Goal: Register for event/course

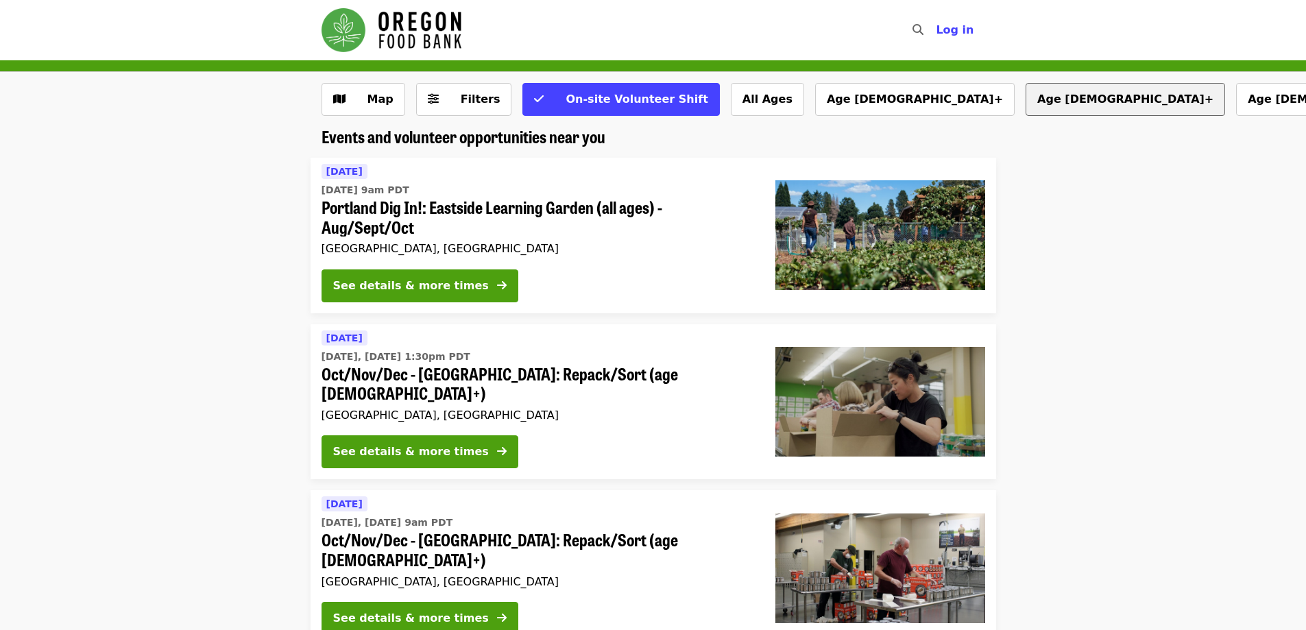
click at [1026, 103] on button "Age [DEMOGRAPHIC_DATA]+" at bounding box center [1126, 99] width 200 height 33
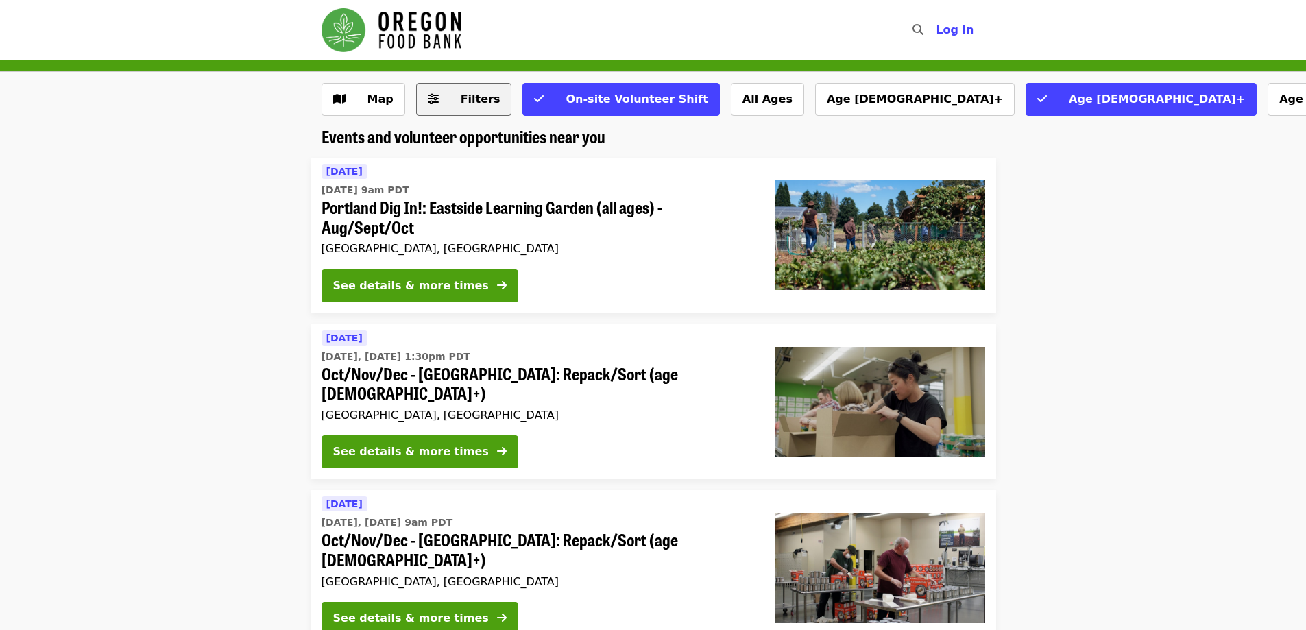
click at [440, 99] on button "Filters" at bounding box center [464, 99] width 96 height 33
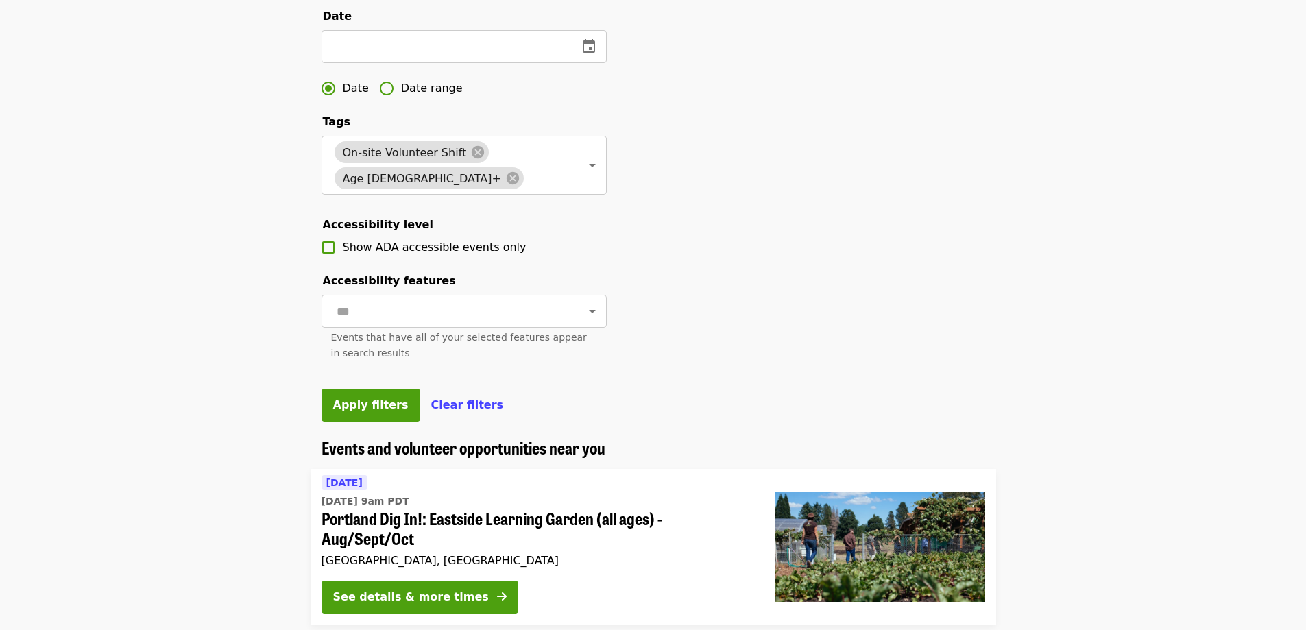
scroll to position [411, 0]
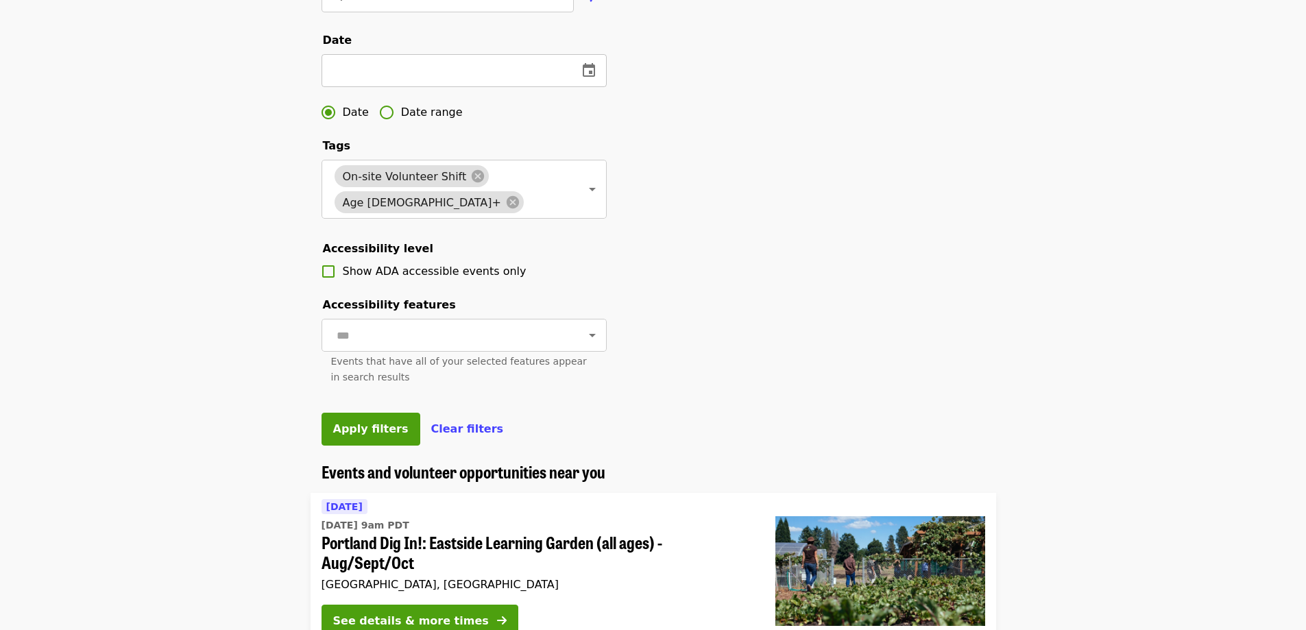
click at [350, 87] on input "text" at bounding box center [444, 70] width 245 height 33
click at [591, 77] on icon "change date" at bounding box center [589, 70] width 12 height 14
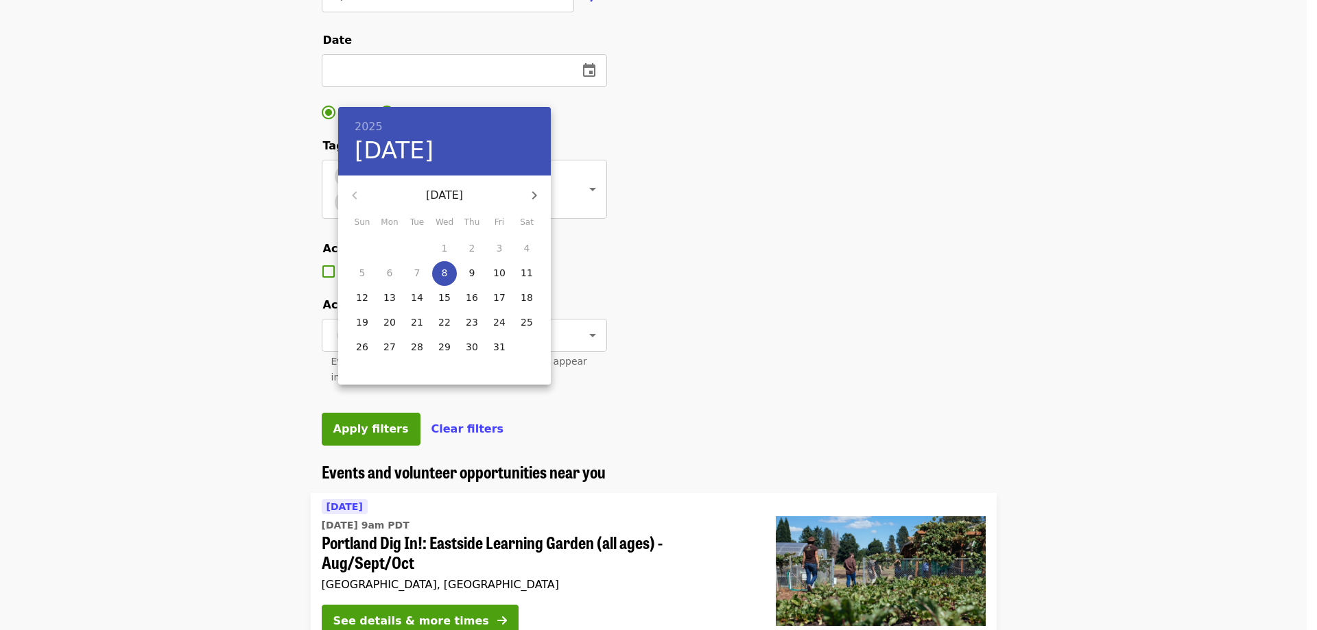
click at [503, 274] on p "10" at bounding box center [499, 273] width 12 height 14
type input "**********"
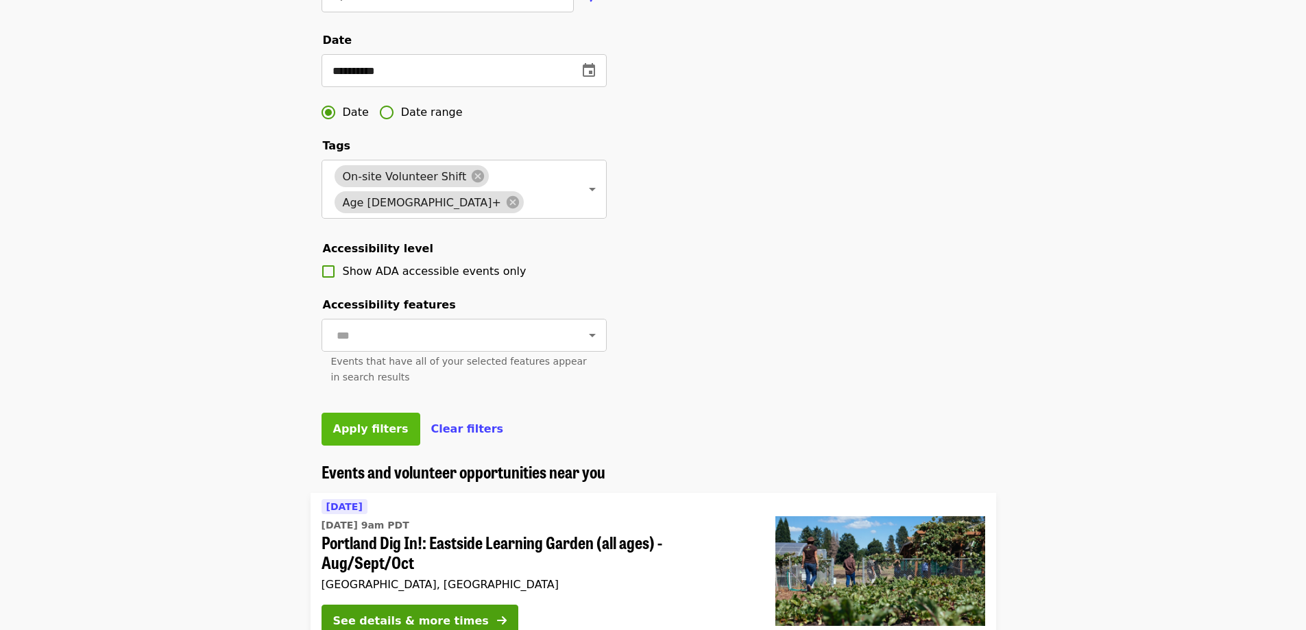
click at [361, 446] on button "Apply filters" at bounding box center [371, 429] width 99 height 33
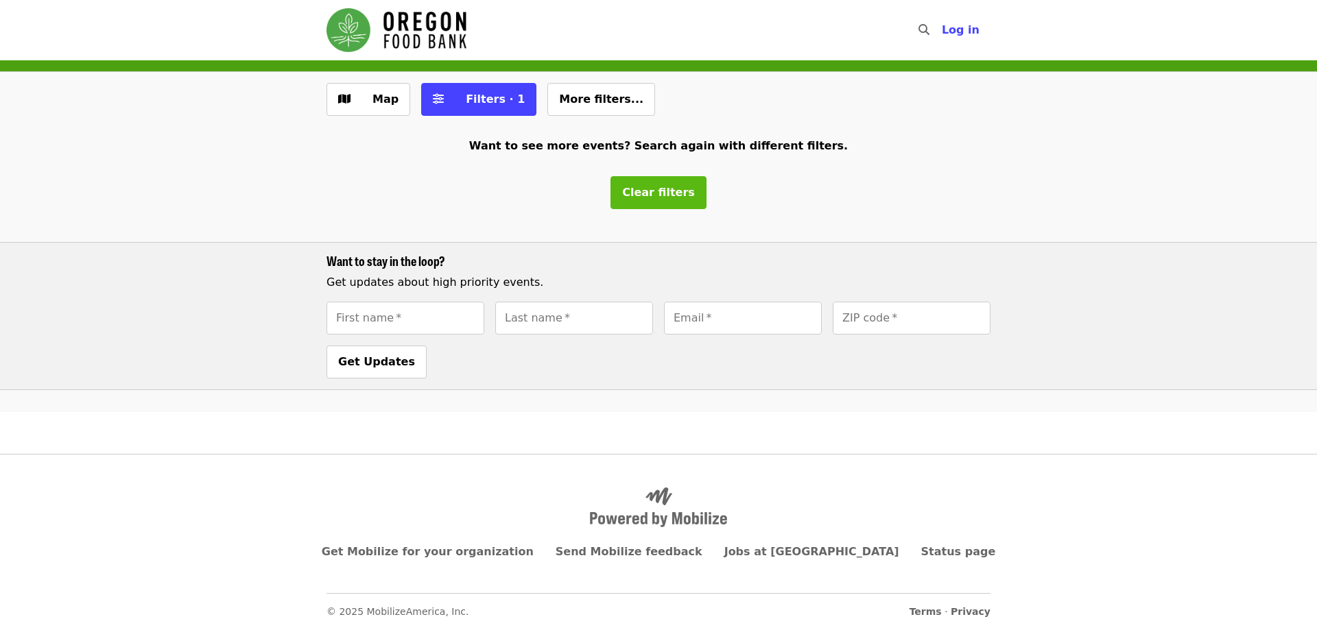
click at [645, 183] on button "Clear filters" at bounding box center [658, 192] width 96 height 33
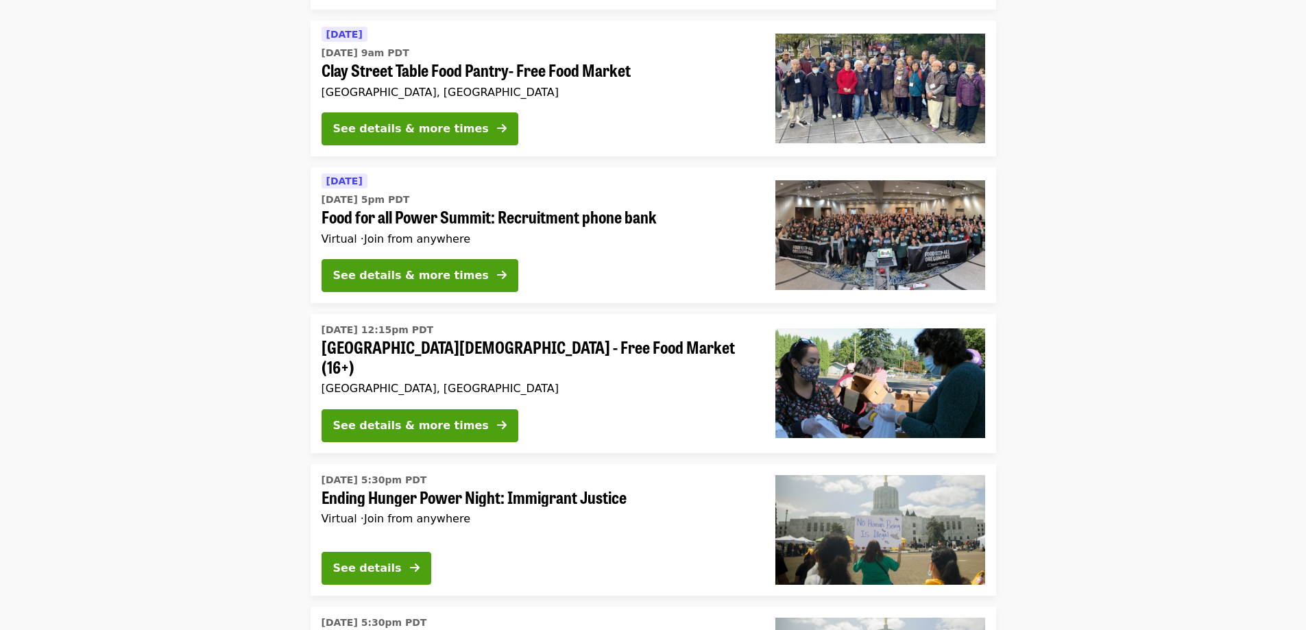
scroll to position [2057, 0]
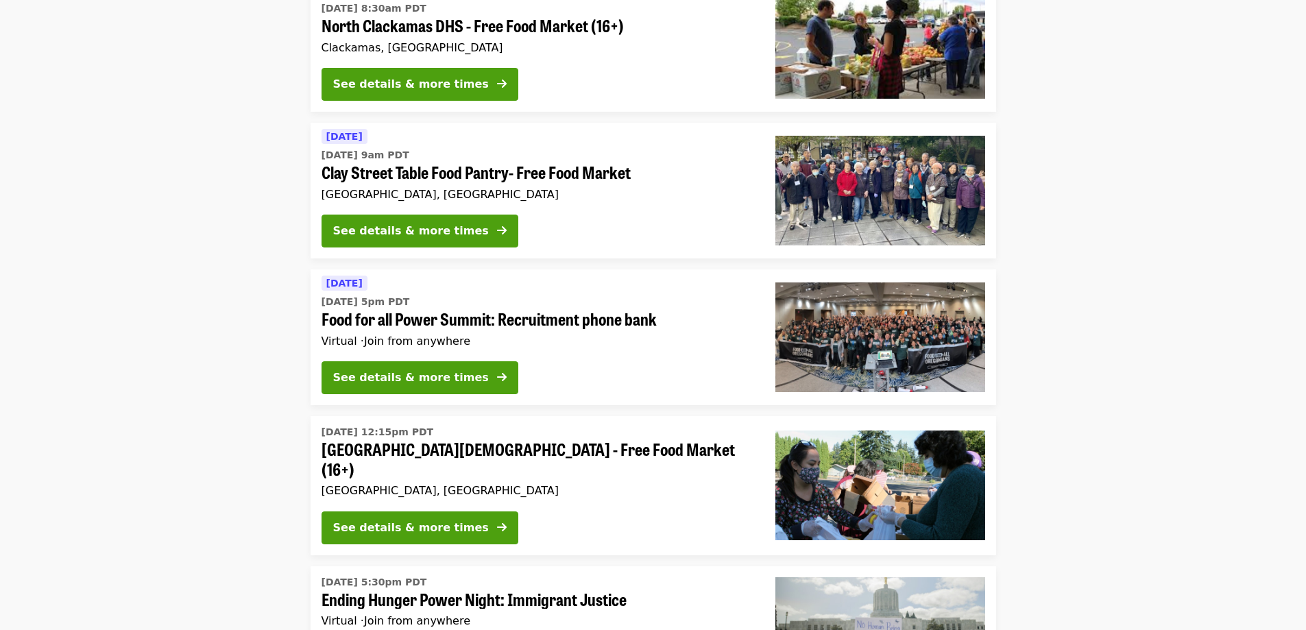
click at [176, 269] on li "[DATE] [DATE] 5pm PDT Food for all Power Summit: Recruitment phone bank Virtual…" at bounding box center [653, 337] width 1306 height 136
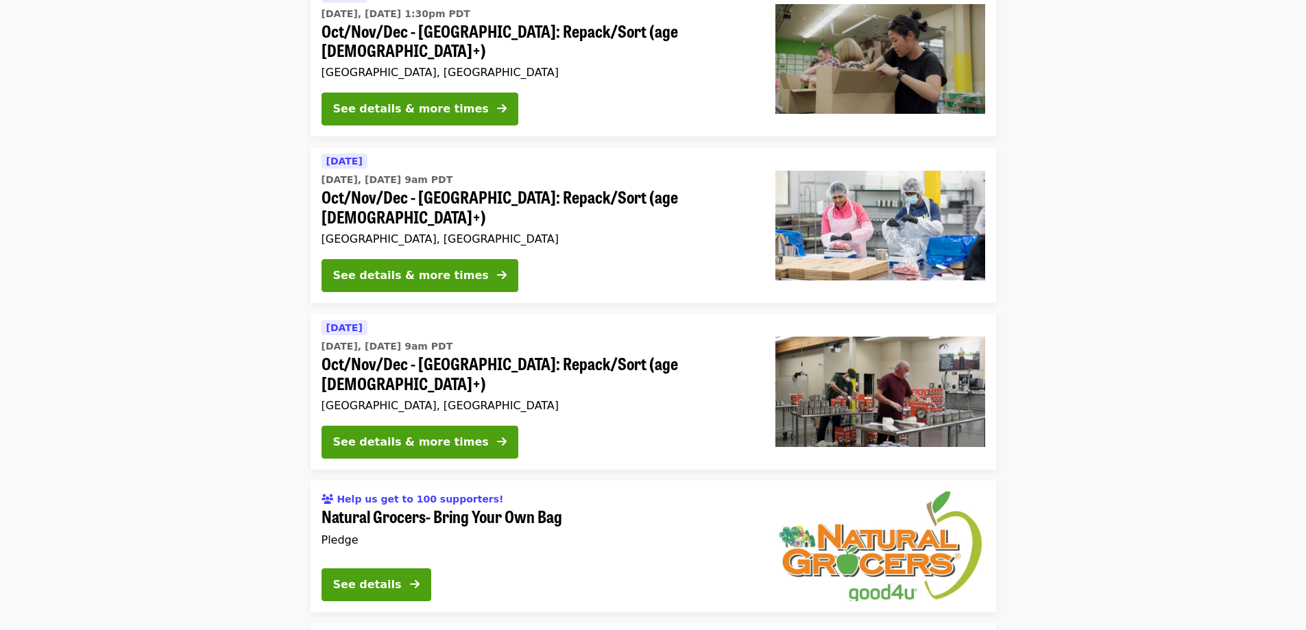
scroll to position [0, 0]
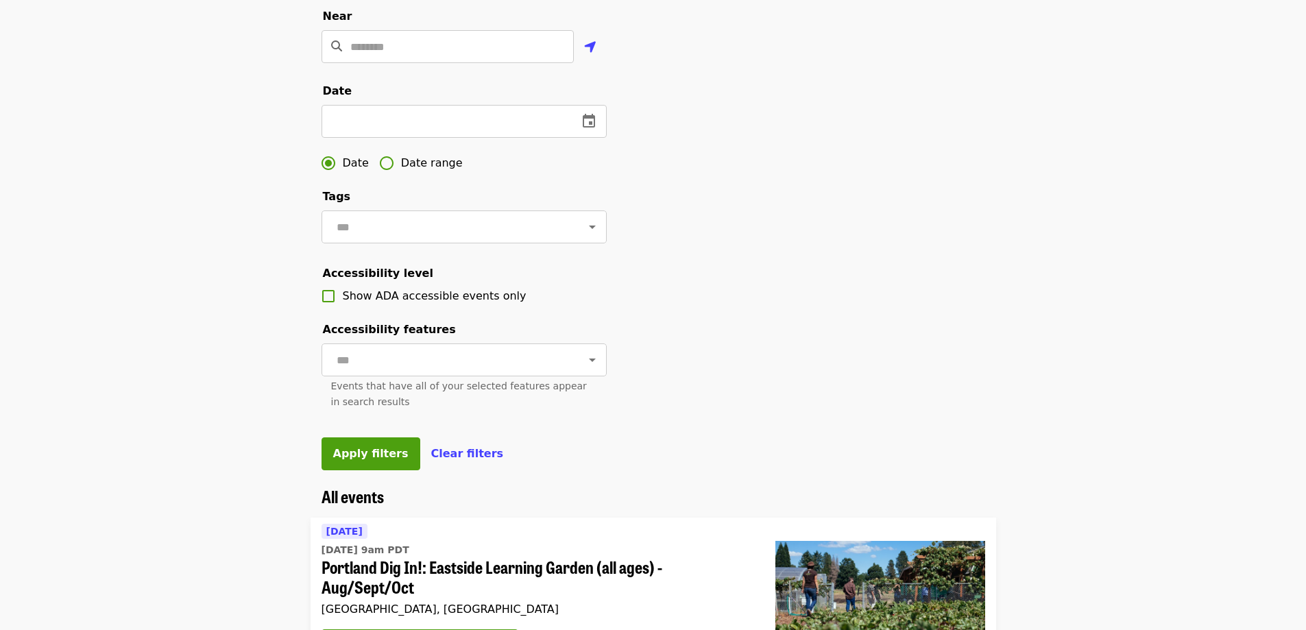
scroll to position [480, 0]
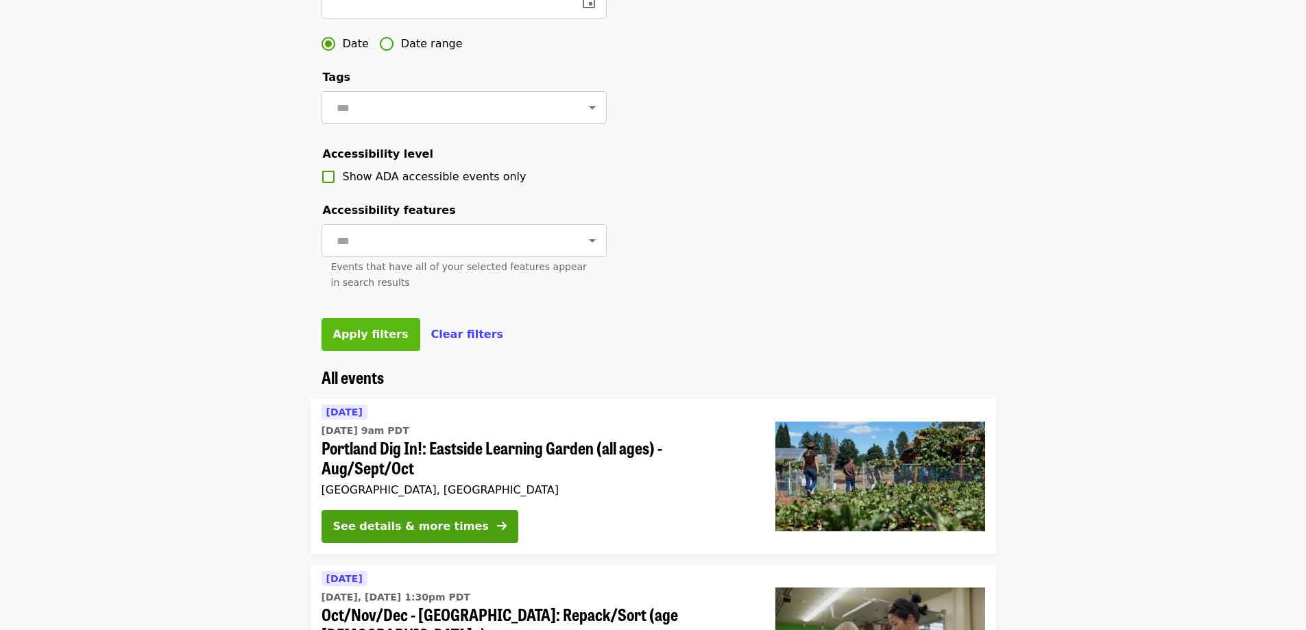
click at [357, 341] on span "Apply filters" at bounding box center [370, 334] width 75 height 13
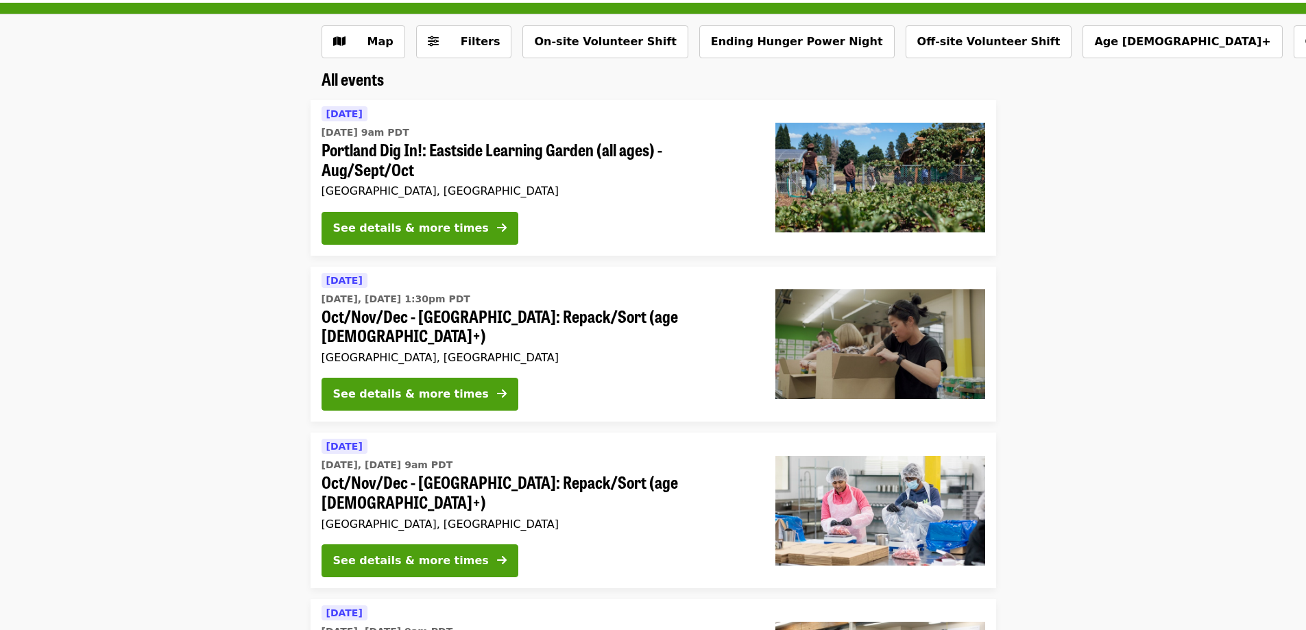
scroll to position [0, 0]
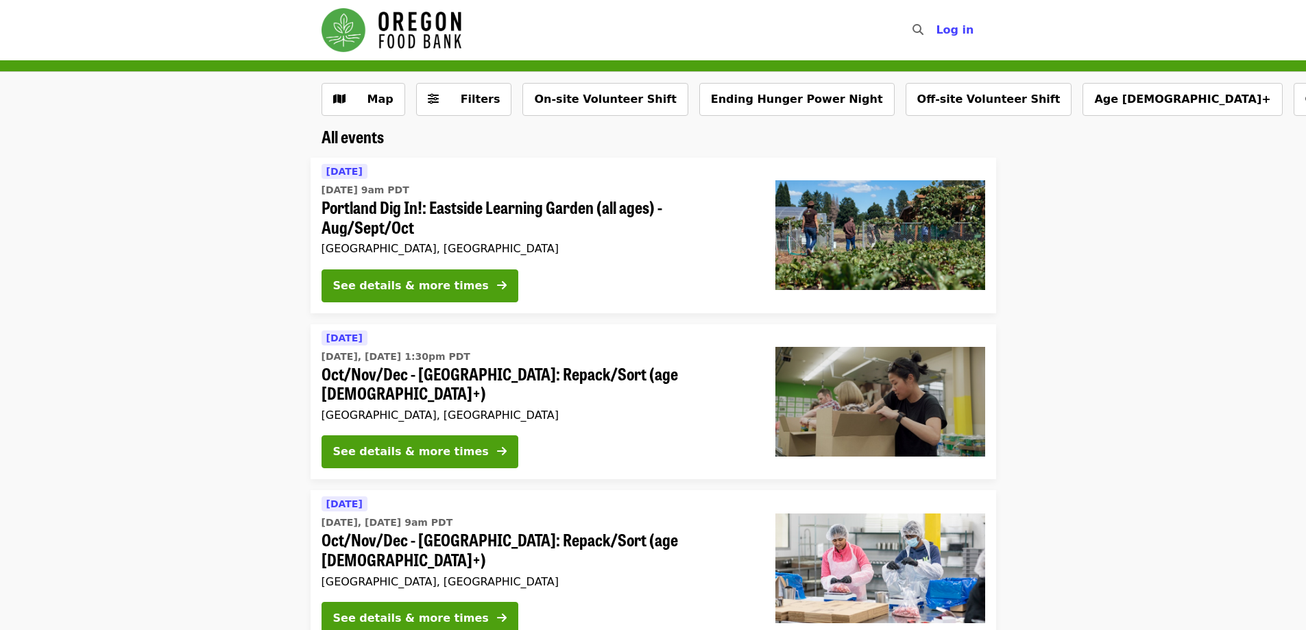
click at [459, 82] on div "Map Filters On-site Volunteer Shift Ending Hunger Power Night Off-site Voluntee…" at bounding box center [653, 99] width 1306 height 55
click at [461, 93] on span "Filters" at bounding box center [481, 99] width 40 height 13
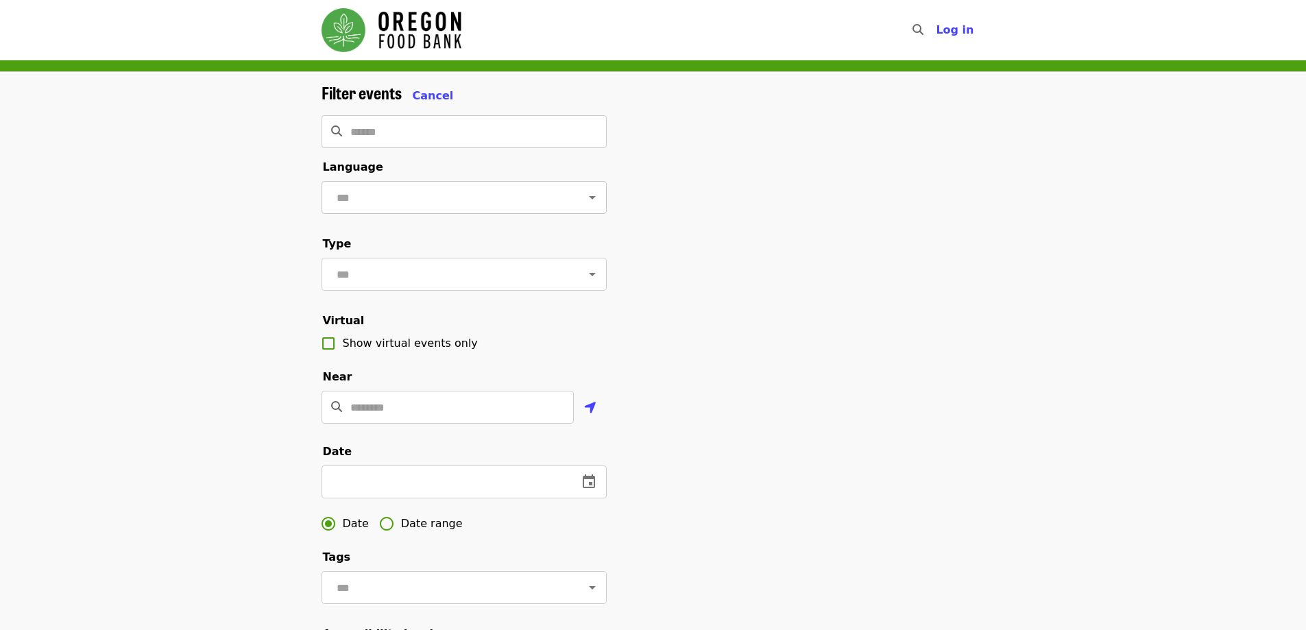
click at [411, 184] on input "text" at bounding box center [448, 197] width 230 height 26
click at [399, 228] on li "English" at bounding box center [458, 233] width 275 height 25
type input "*******"
click at [396, 278] on input "text" at bounding box center [448, 274] width 230 height 26
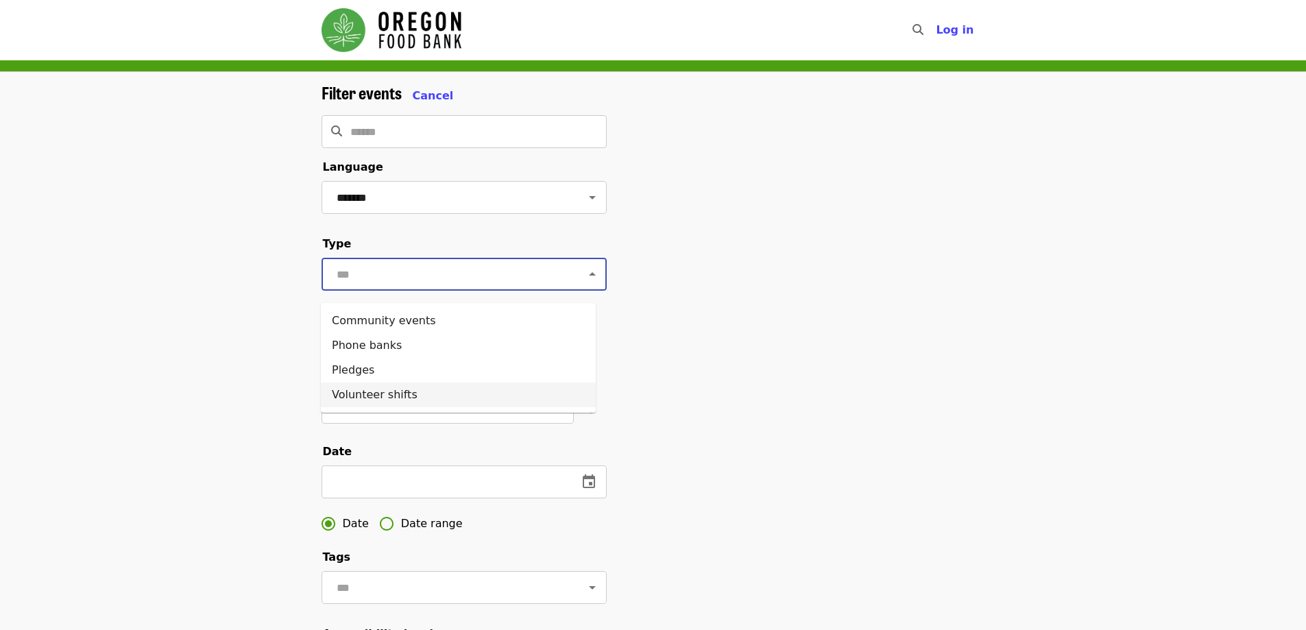
click at [390, 389] on li "Volunteer shifts" at bounding box center [458, 395] width 275 height 25
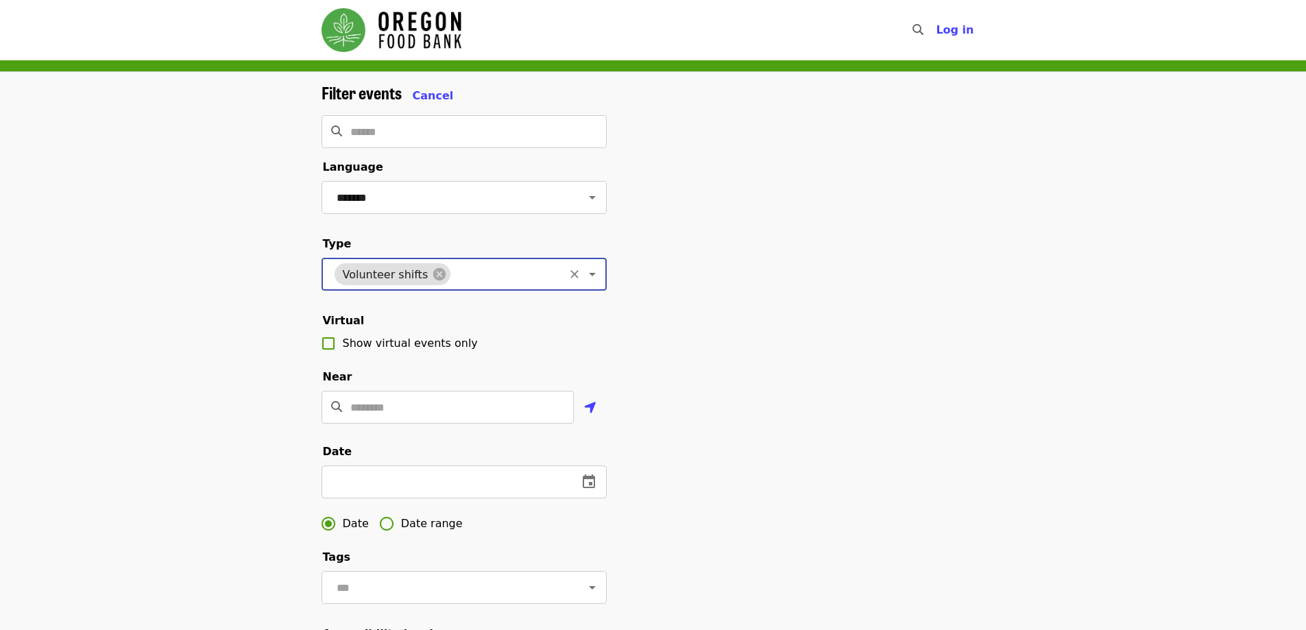
click at [196, 353] on div "Filter events Cancel ​ Language ******* ​ Type Volunteer shifts ​ Virtual Show …" at bounding box center [653, 460] width 1306 height 776
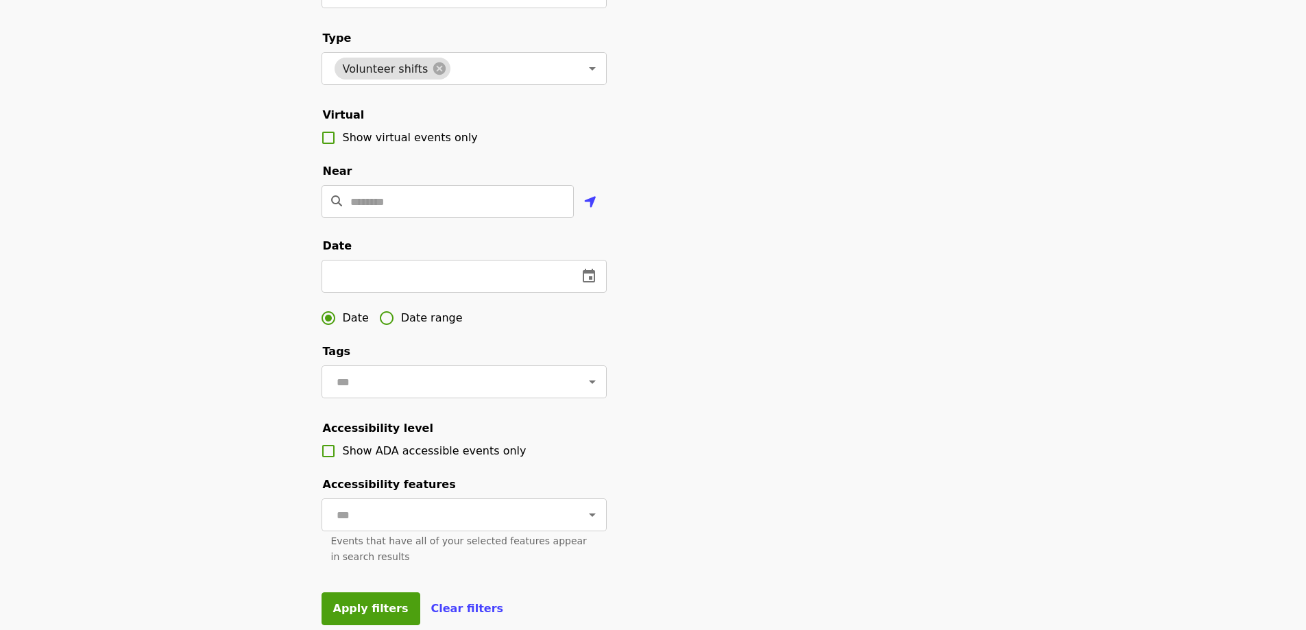
scroll to position [274, 0]
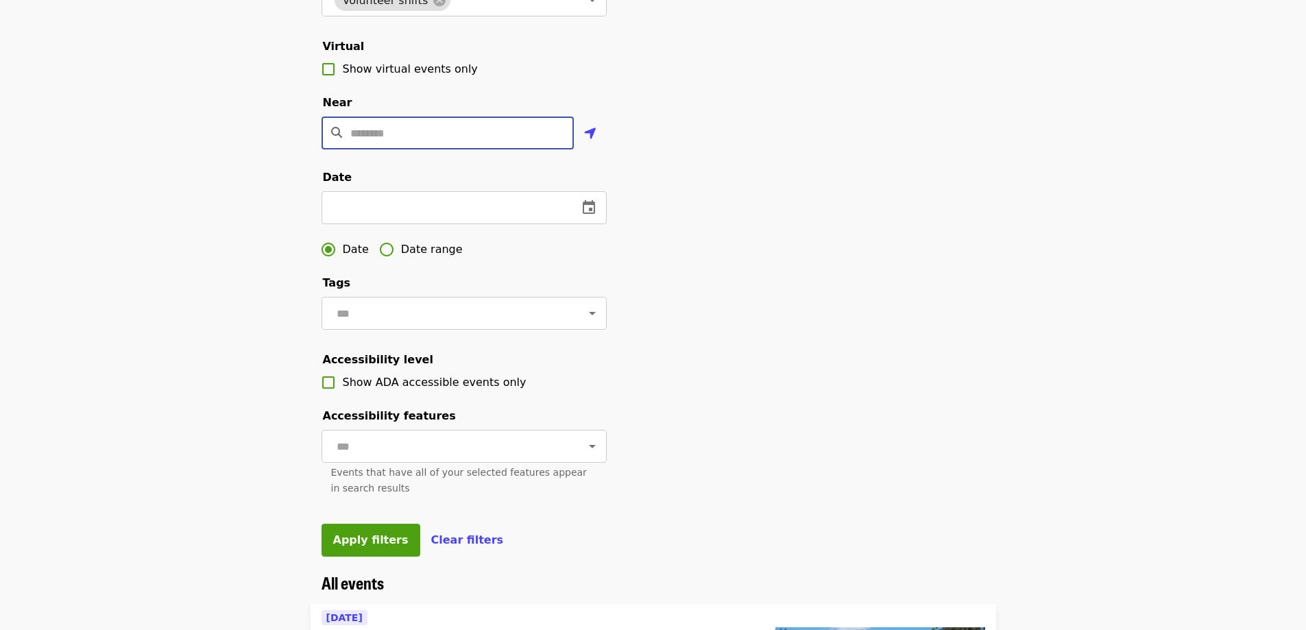
click at [405, 149] on input "Location" at bounding box center [462, 133] width 224 height 33
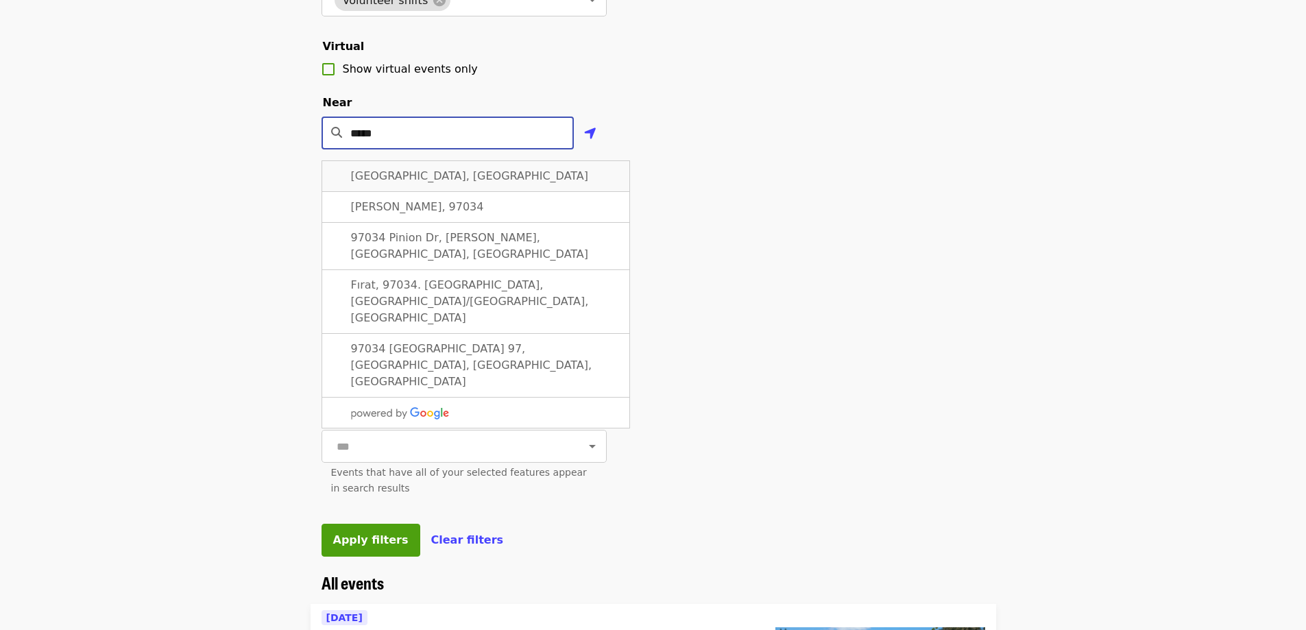
click at [384, 188] on div "[GEOGRAPHIC_DATA], [GEOGRAPHIC_DATA]" at bounding box center [476, 176] width 309 height 32
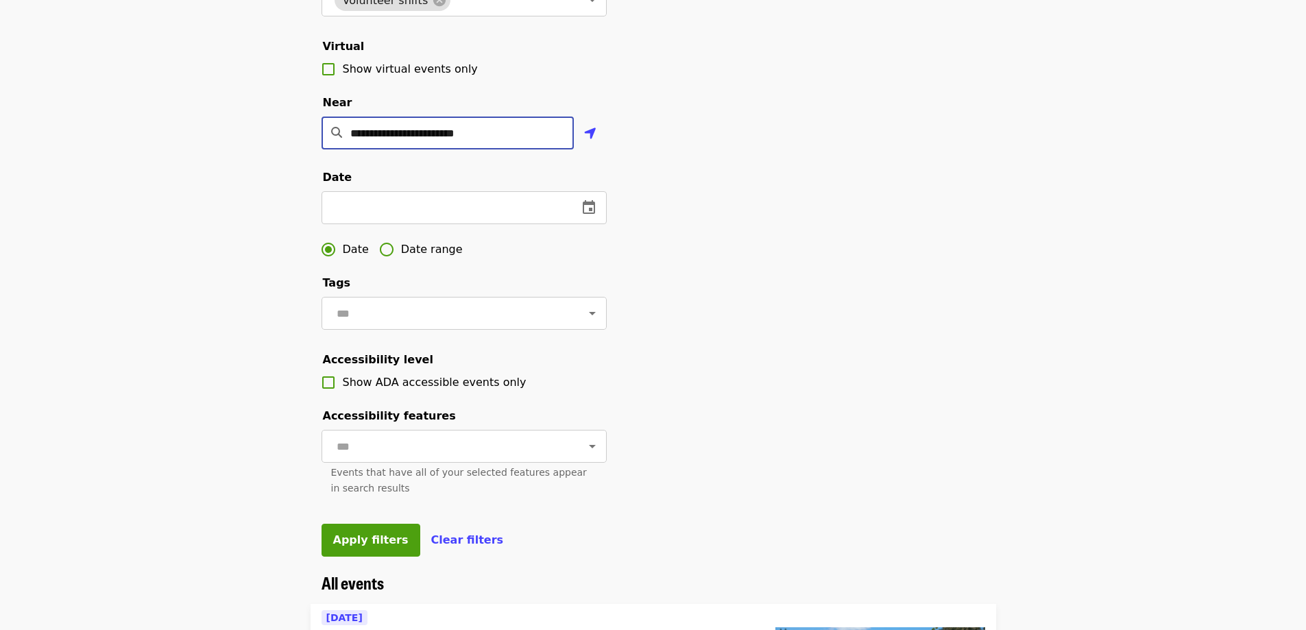
type input "**********"
click at [183, 221] on div "**********" at bounding box center [653, 186] width 1306 height 776
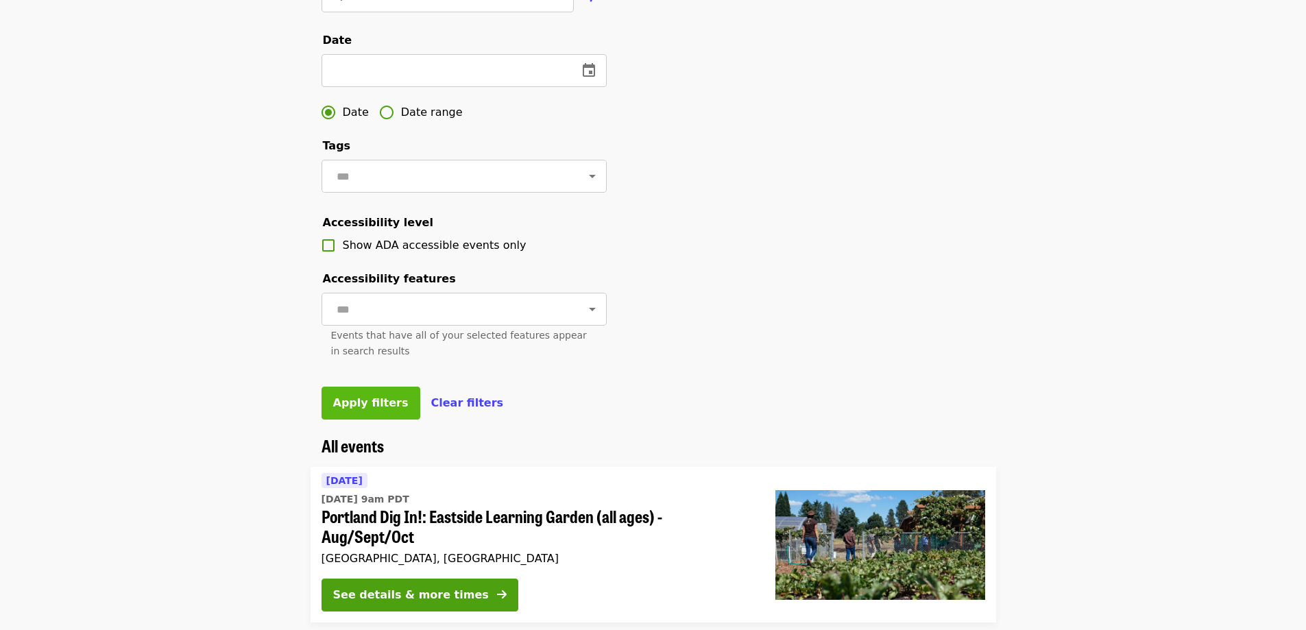
click at [358, 409] on span "Apply filters" at bounding box center [370, 402] width 75 height 13
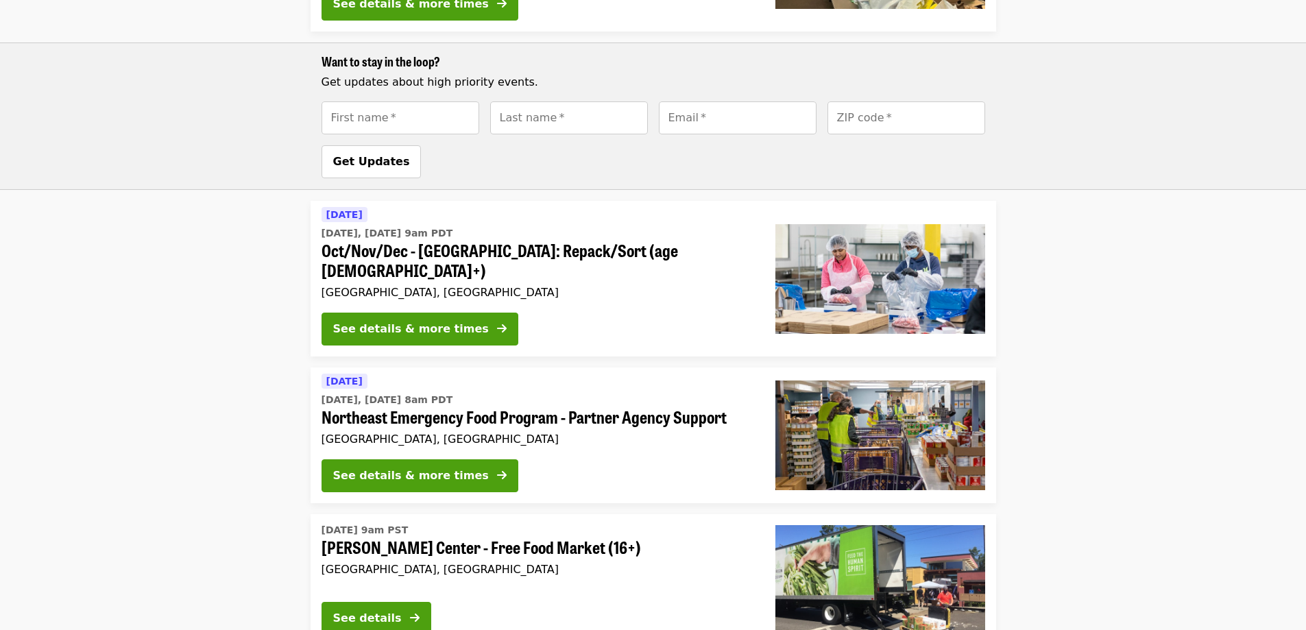
scroll to position [1097, 0]
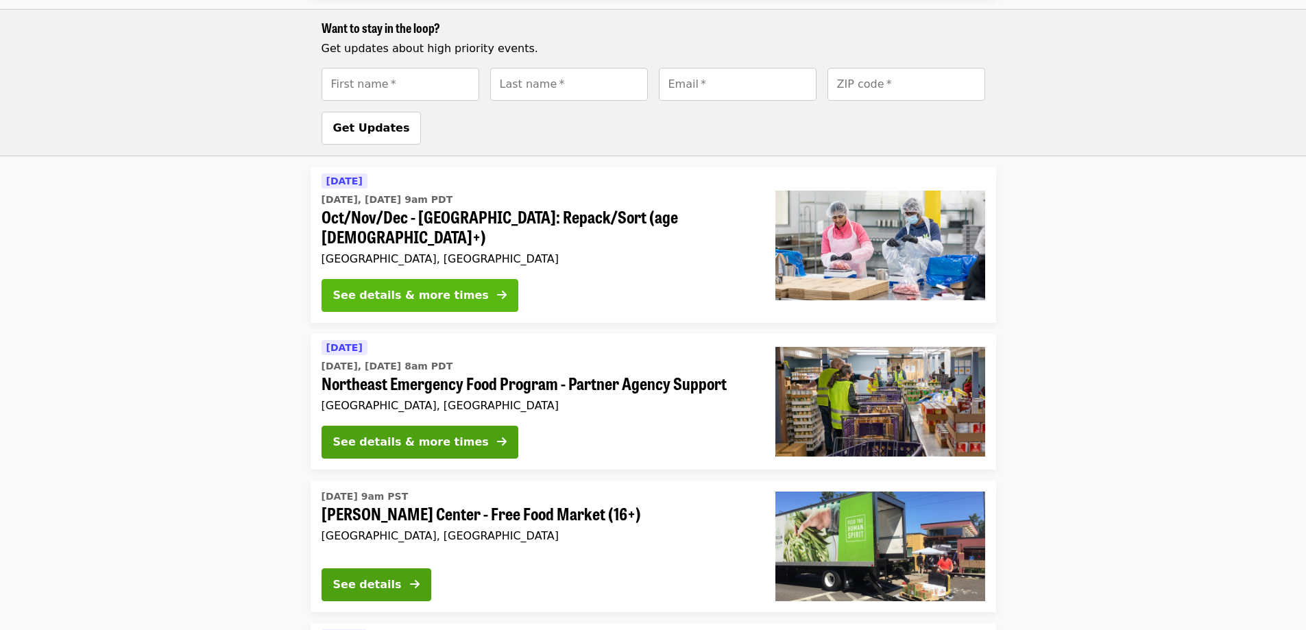
click at [376, 287] on div "See details & more times" at bounding box center [411, 295] width 156 height 16
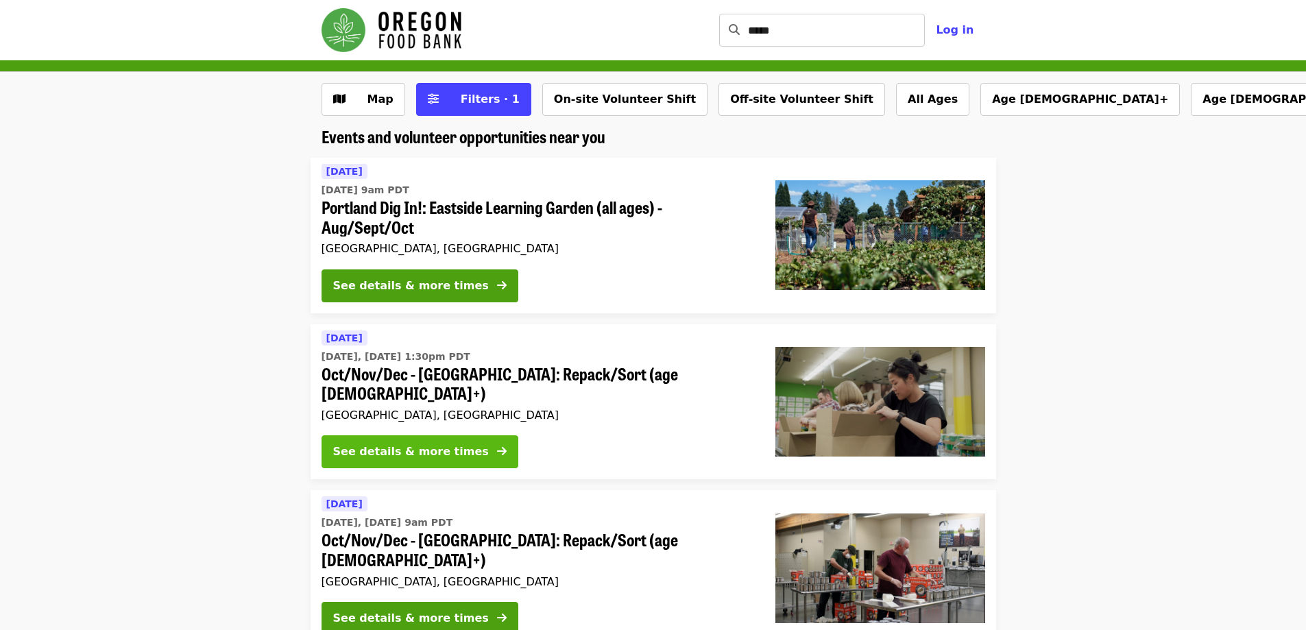
click at [408, 444] on div "See details & more times" at bounding box center [411, 452] width 156 height 16
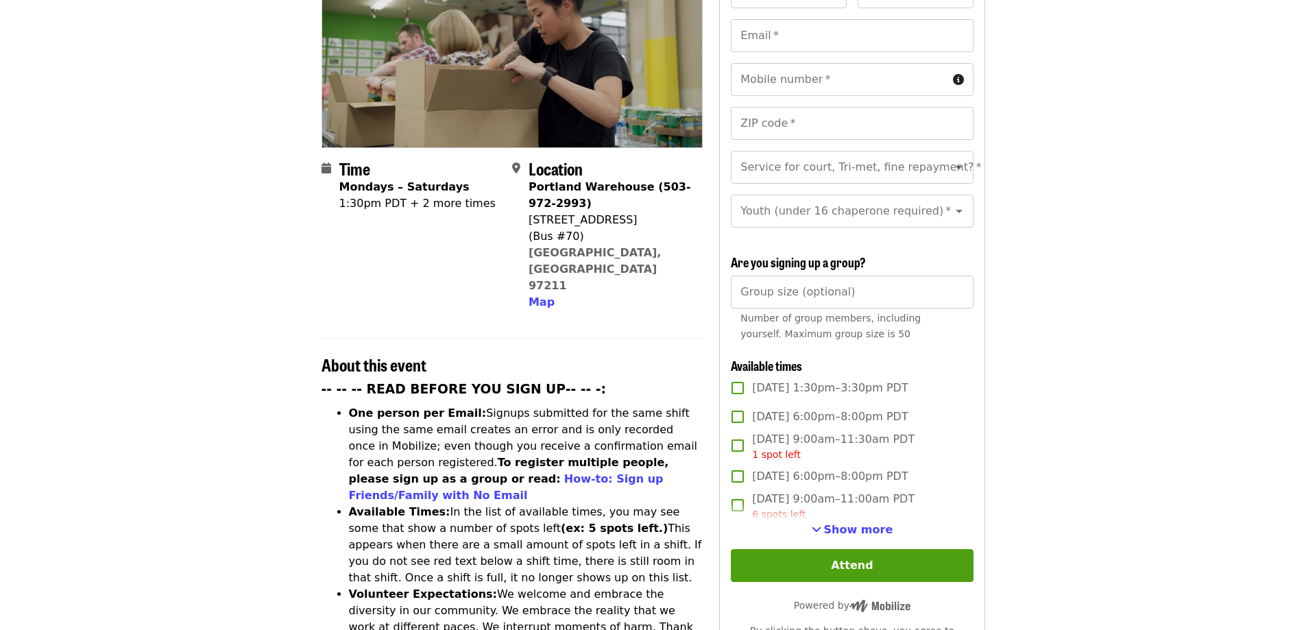
scroll to position [274, 0]
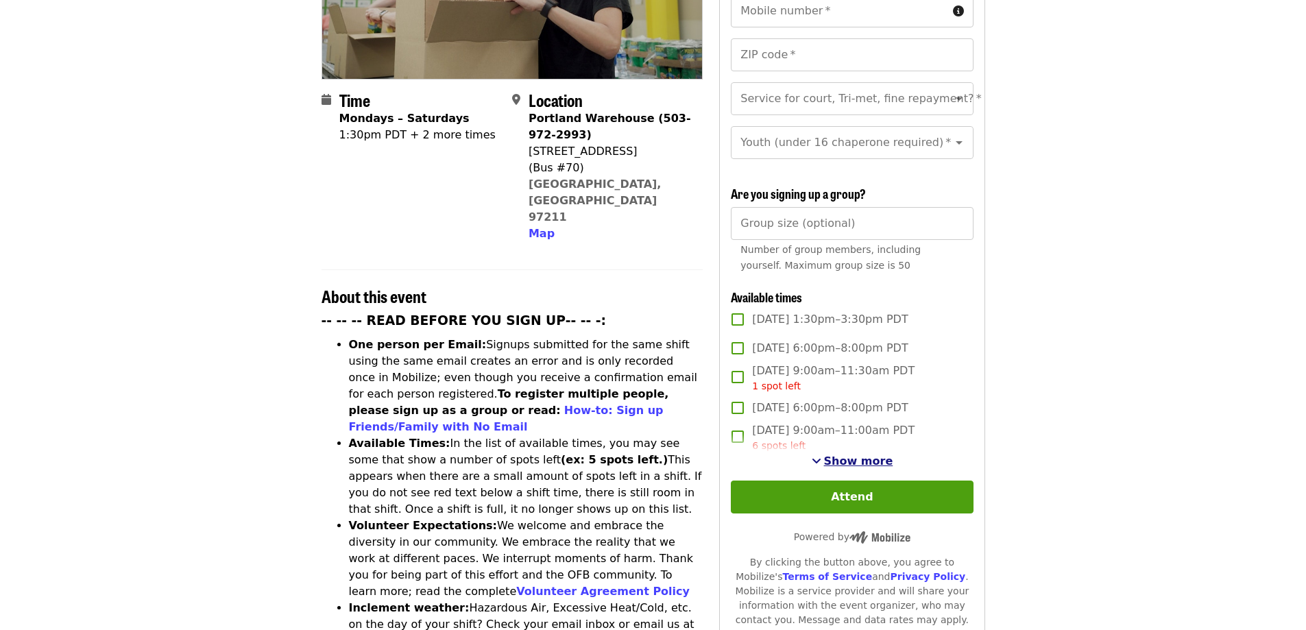
click at [867, 457] on span "Show more" at bounding box center [858, 461] width 69 height 13
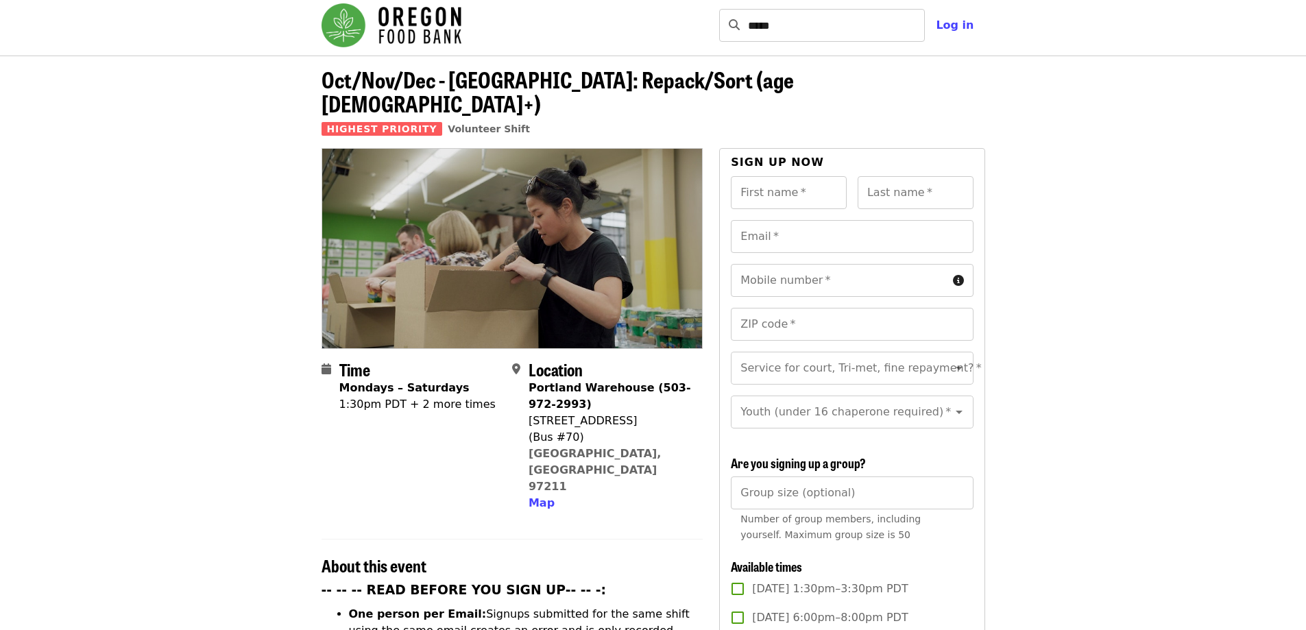
scroll to position [0, 0]
